Goal: Task Accomplishment & Management: Manage account settings

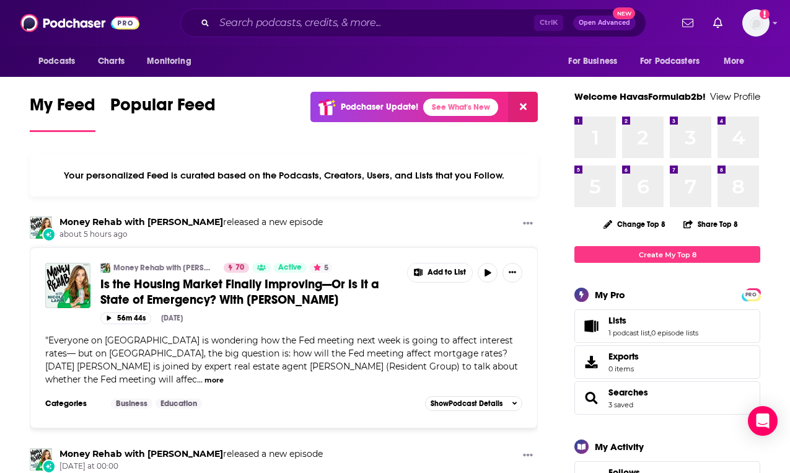
drag, startPoint x: 778, startPoint y: 163, endPoint x: 738, endPoint y: 70, distance: 101.3
click at [764, 26] on img "Logged in as HavasFormulab2b" at bounding box center [756, 22] width 27 height 27
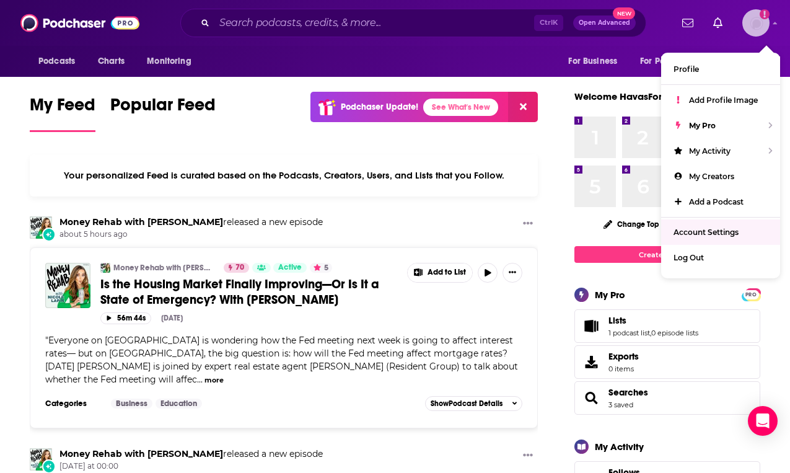
click at [718, 240] on link "Account Settings" at bounding box center [720, 231] width 119 height 25
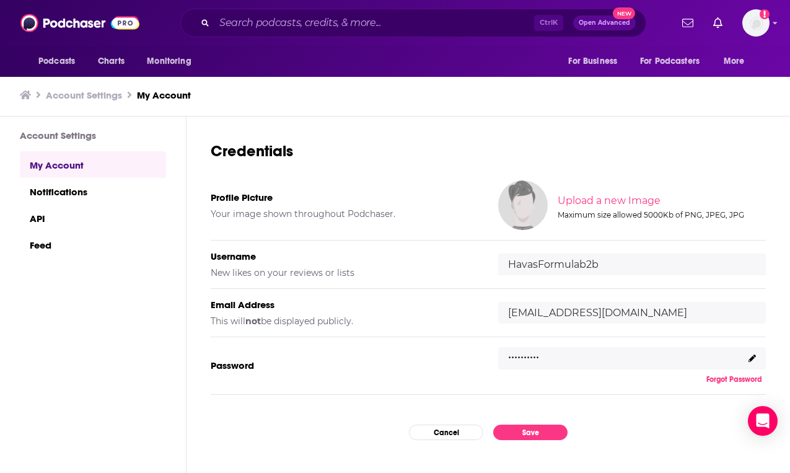
scroll to position [62, 0]
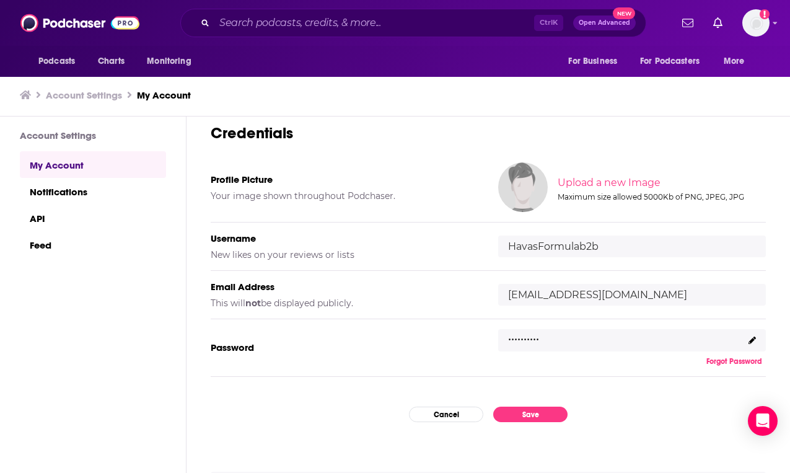
click at [749, 340] on icon at bounding box center [752, 340] width 7 height 7
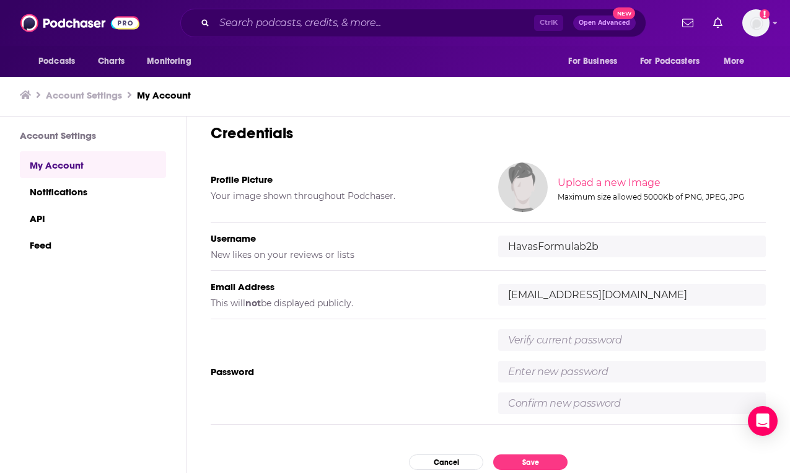
click at [356, 336] on div "Password" at bounding box center [488, 371] width 555 height 105
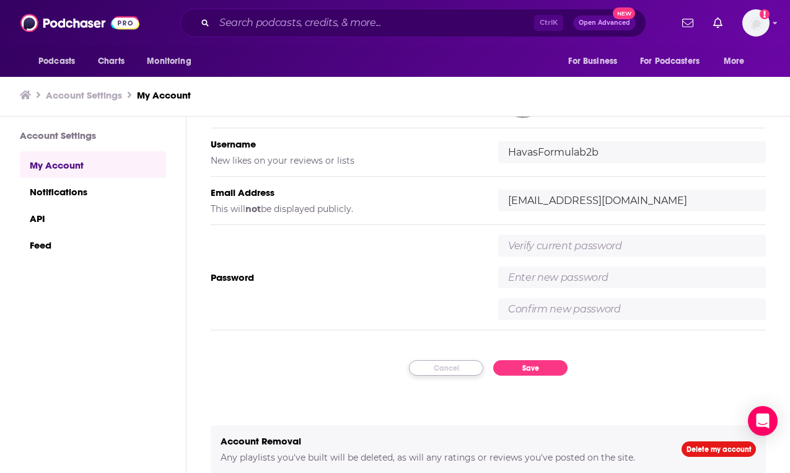
click at [430, 364] on button "Cancel" at bounding box center [446, 367] width 74 height 15
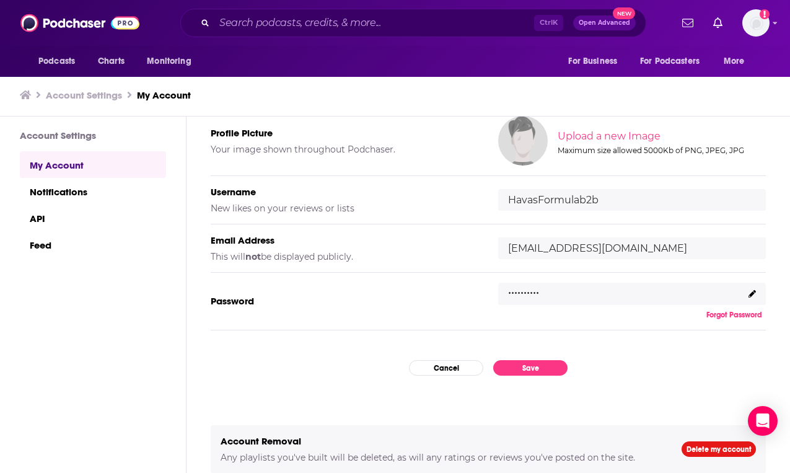
click at [532, 296] on p ".........." at bounding box center [523, 289] width 31 height 18
click at [518, 293] on p ".........." at bounding box center [523, 289] width 31 height 18
click at [579, 248] on input "[EMAIL_ADDRESS][DOMAIN_NAME]" at bounding box center [632, 248] width 268 height 22
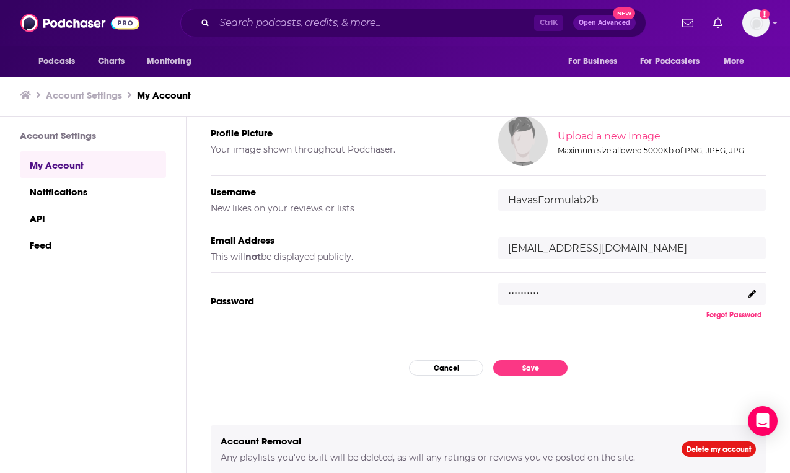
click at [579, 248] on input "[EMAIL_ADDRESS][DOMAIN_NAME]" at bounding box center [632, 248] width 268 height 22
drag, startPoint x: 232, startPoint y: 472, endPoint x: 232, endPoint y: 464, distance: 7.4
click at [232, 464] on div "Account Removal Any playlists you've built will be deleted, as will any ratings…" at bounding box center [488, 449] width 555 height 48
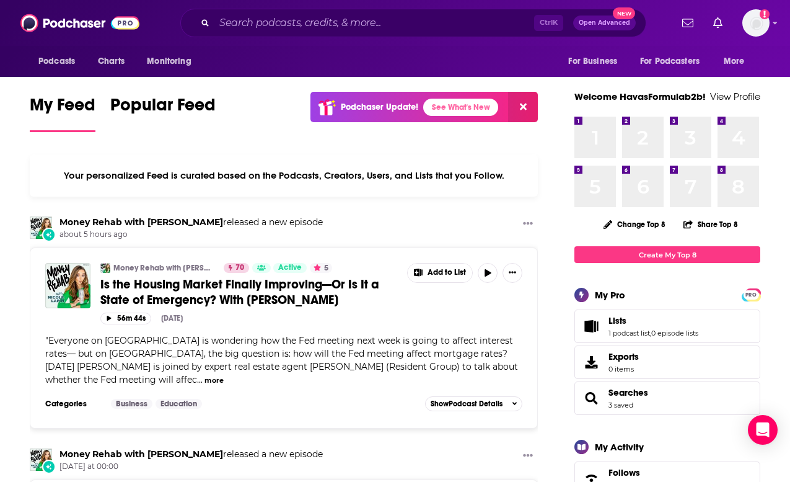
drag, startPoint x: 785, startPoint y: 156, endPoint x: 772, endPoint y: 104, distance: 53.1
click at [770, 17] on icon "Add a profile image" at bounding box center [765, 14] width 10 height 10
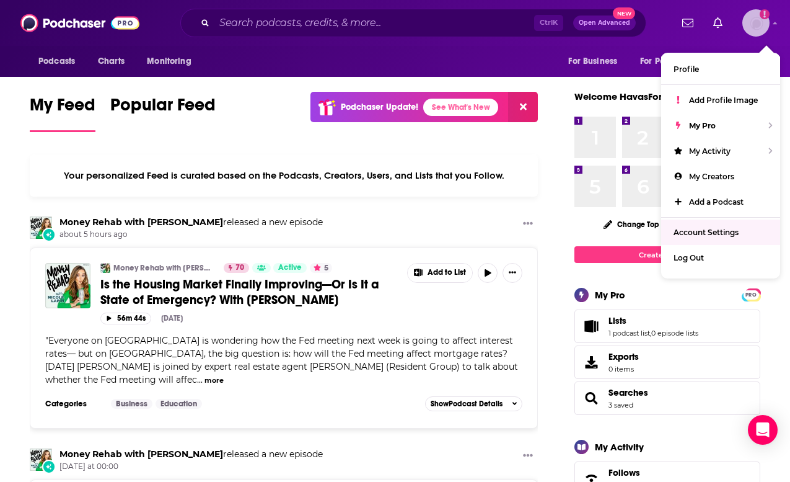
click at [720, 237] on link "Account Settings" at bounding box center [720, 231] width 119 height 25
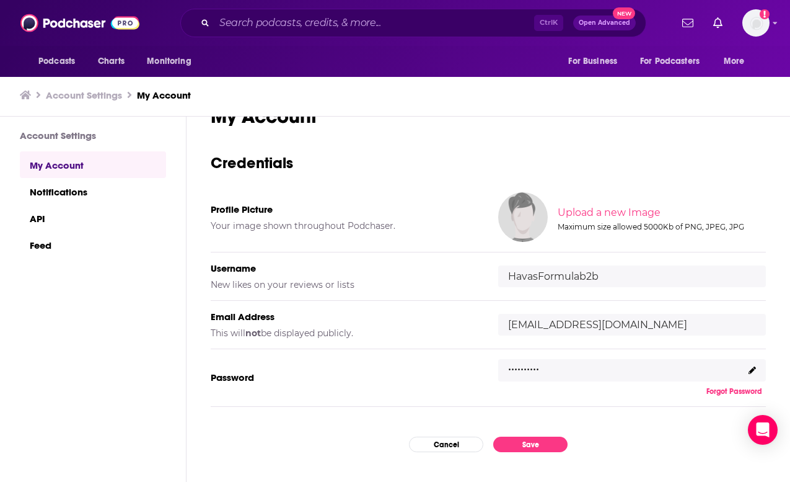
scroll to position [62, 0]
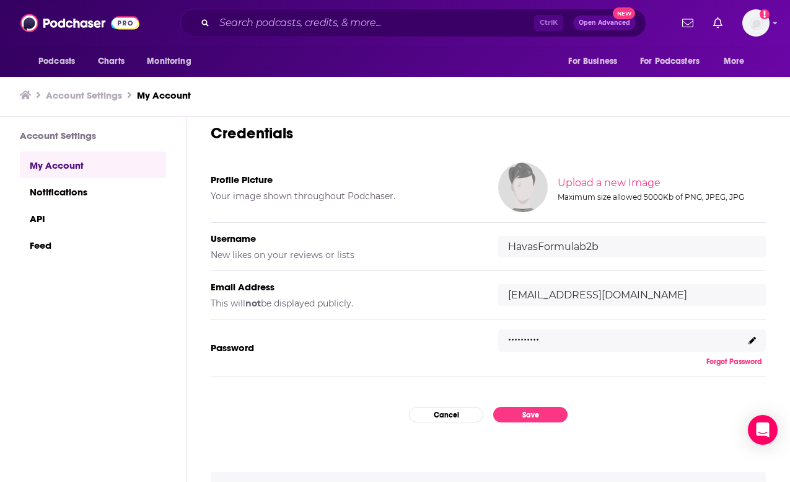
click at [175, 390] on div "Account Settings My Account Notifications API Feed" at bounding box center [93, 343] width 187 height 452
click at [547, 302] on input "[EMAIL_ADDRESS][DOMAIN_NAME]" at bounding box center [632, 295] width 268 height 22
click at [446, 296] on div "Email Address This will not be displayed publicly." at bounding box center [345, 295] width 268 height 28
drag, startPoint x: 319, startPoint y: 379, endPoint x: 459, endPoint y: 189, distance: 236.3
click at [319, 379] on div "My Account Credentials Profile Picture Your image shown throughout Podchaser. U…" at bounding box center [488, 256] width 555 height 365
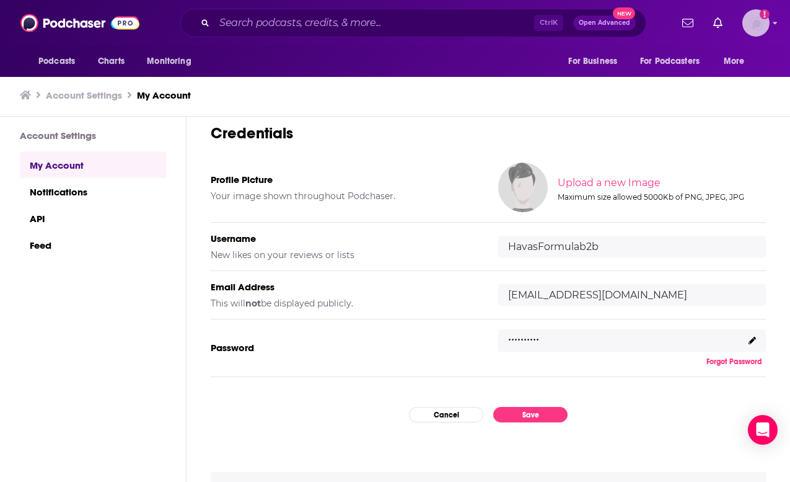
click at [770, 26] on img "Logged in as HavasFormulab2b" at bounding box center [756, 22] width 27 height 27
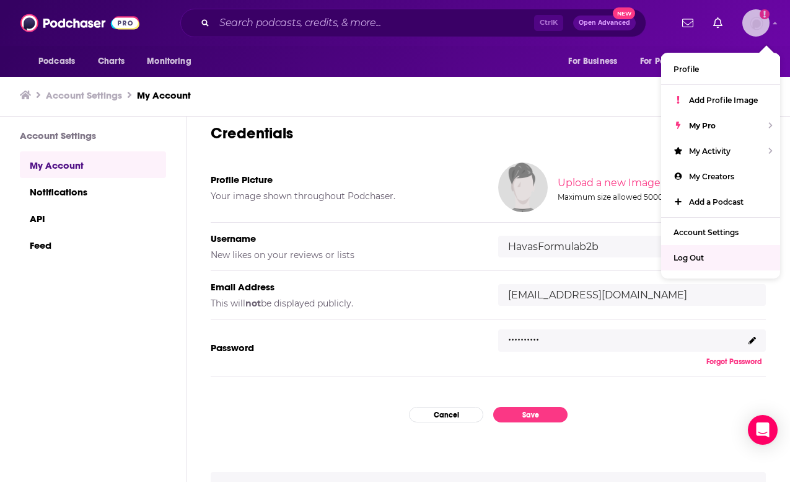
click at [696, 261] on span "Log Out" at bounding box center [689, 257] width 30 height 9
